Goal: Find specific page/section: Find specific page/section

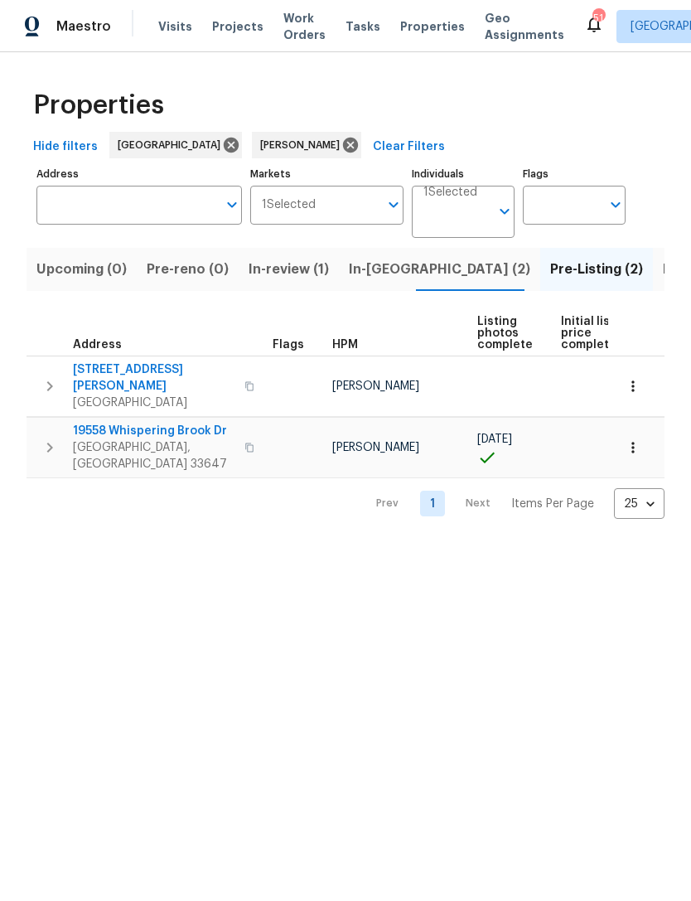
click at [168, 370] on div "[STREET_ADDRESS][PERSON_NAME]" at bounding box center [166, 386] width 186 height 50
click at [118, 370] on span "[STREET_ADDRESS][PERSON_NAME]" at bounding box center [154, 377] width 162 height 33
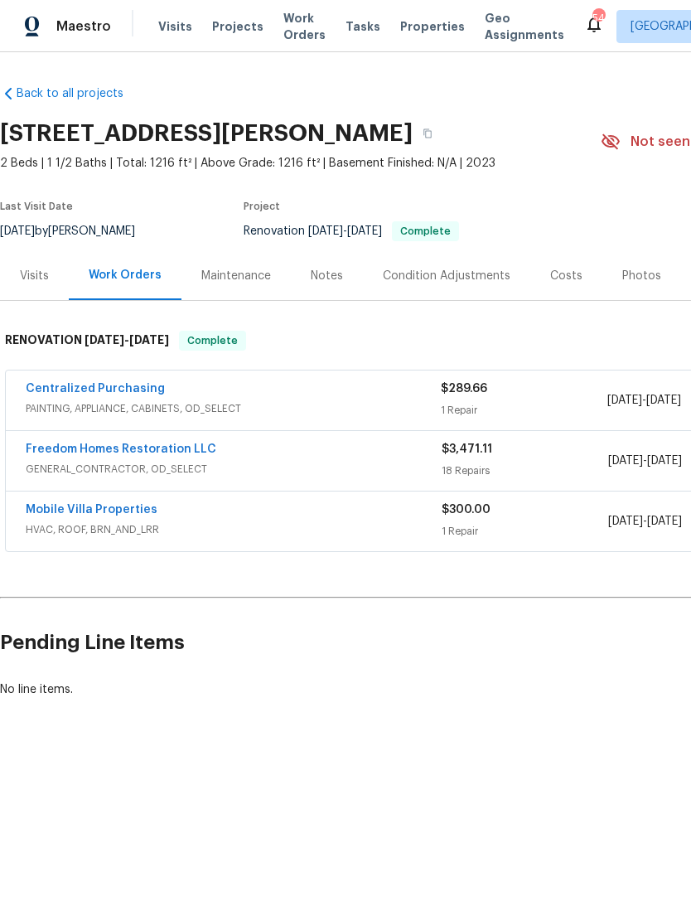
click at [641, 278] on div "Photos" at bounding box center [641, 276] width 39 height 17
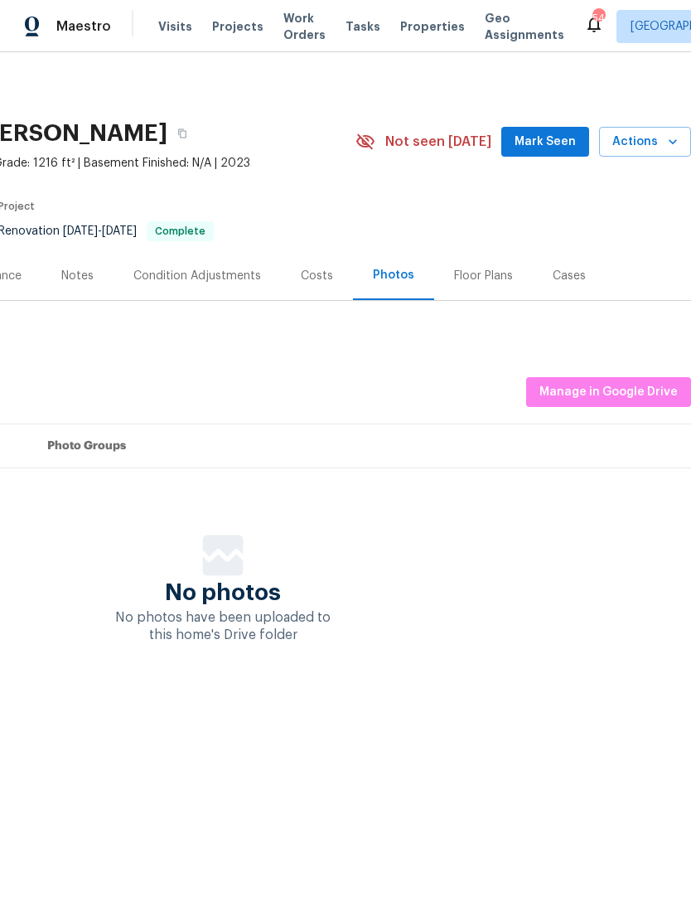
scroll to position [0, 245]
click at [600, 386] on span "Manage in Google Drive" at bounding box center [609, 392] width 138 height 21
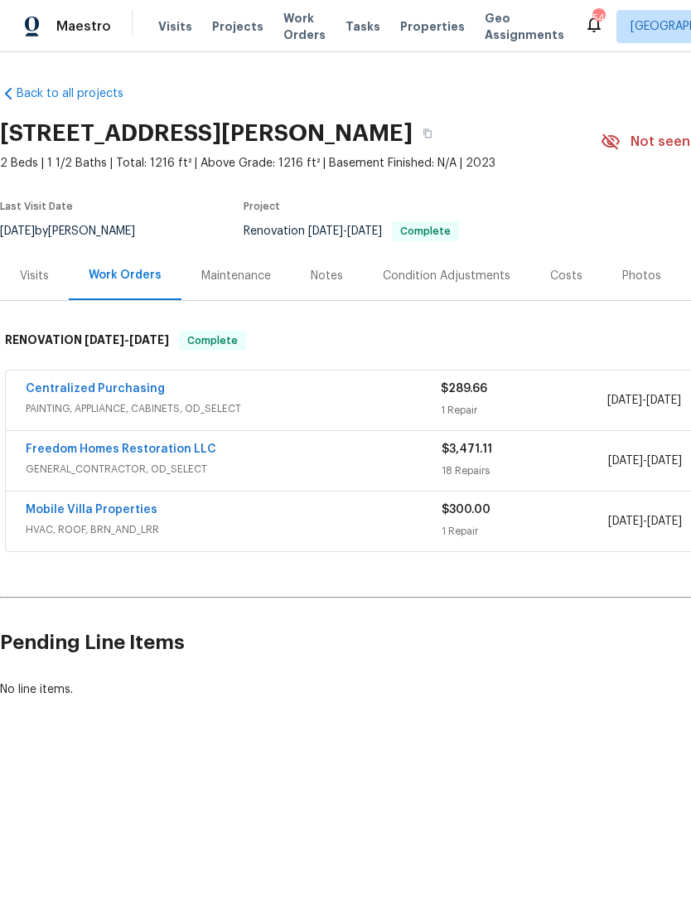
click at [566, 284] on div "Costs" at bounding box center [566, 275] width 72 height 49
